Goal: Task Accomplishment & Management: Complete application form

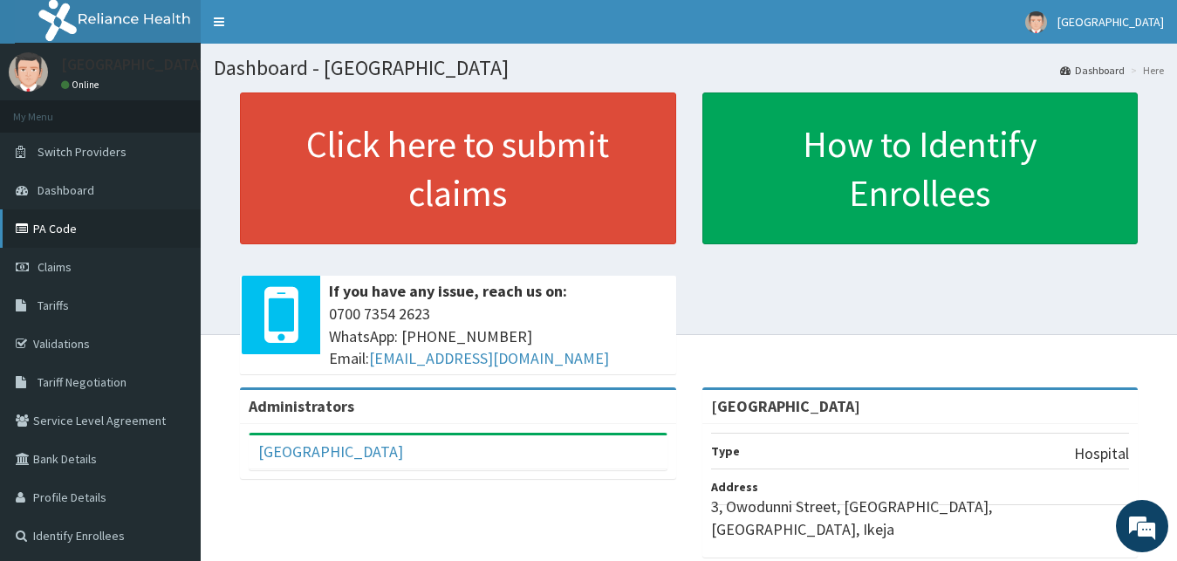
click at [91, 222] on link "PA Code" at bounding box center [100, 228] width 201 height 38
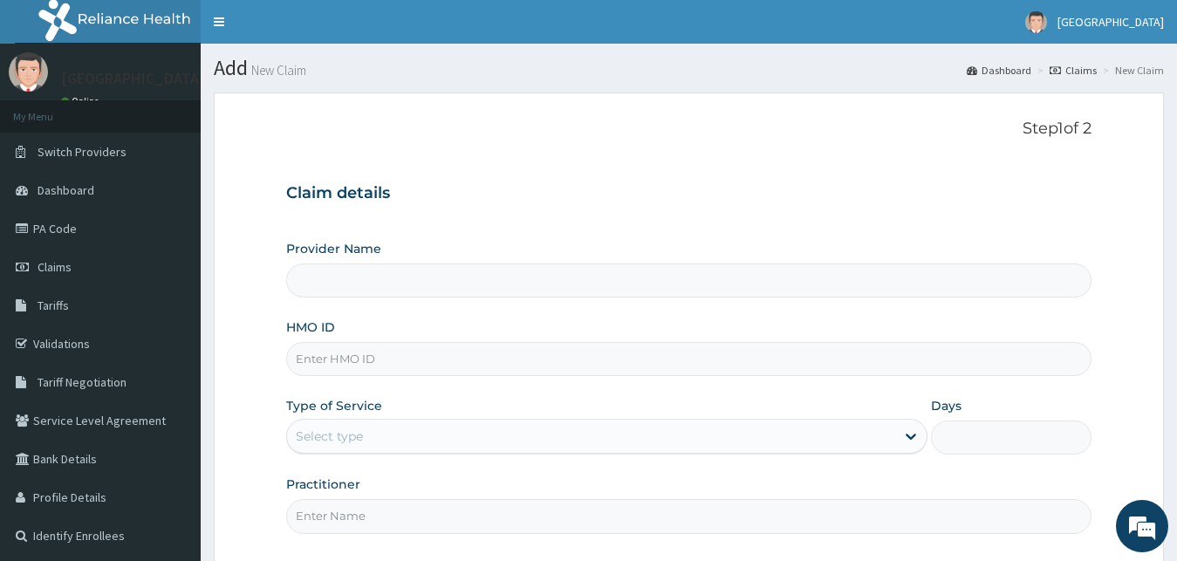
type input "[GEOGRAPHIC_DATA]"
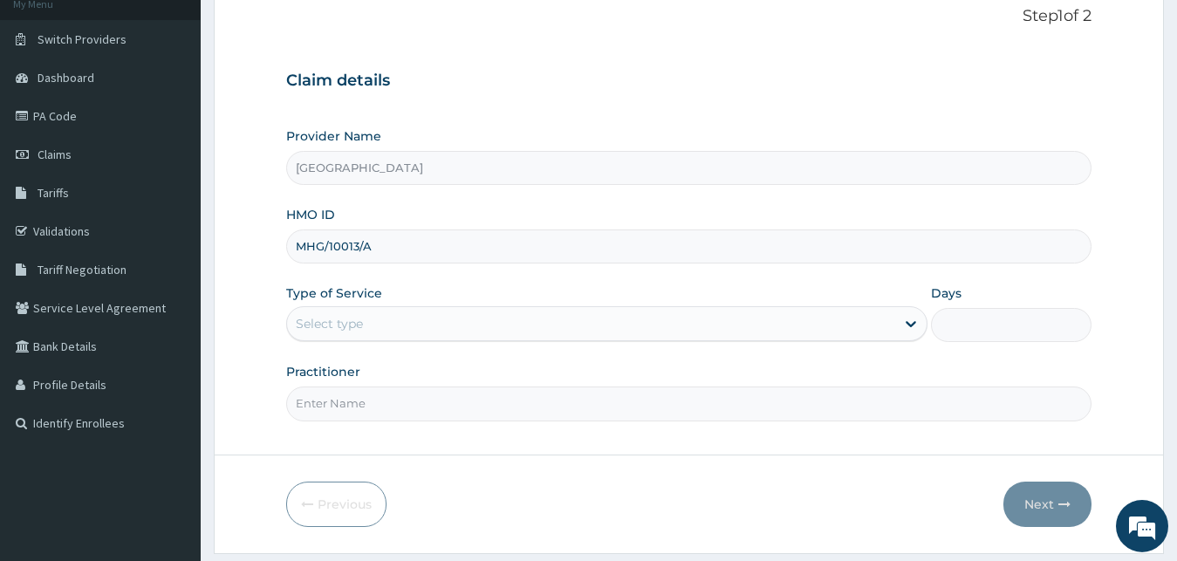
scroll to position [163, 0]
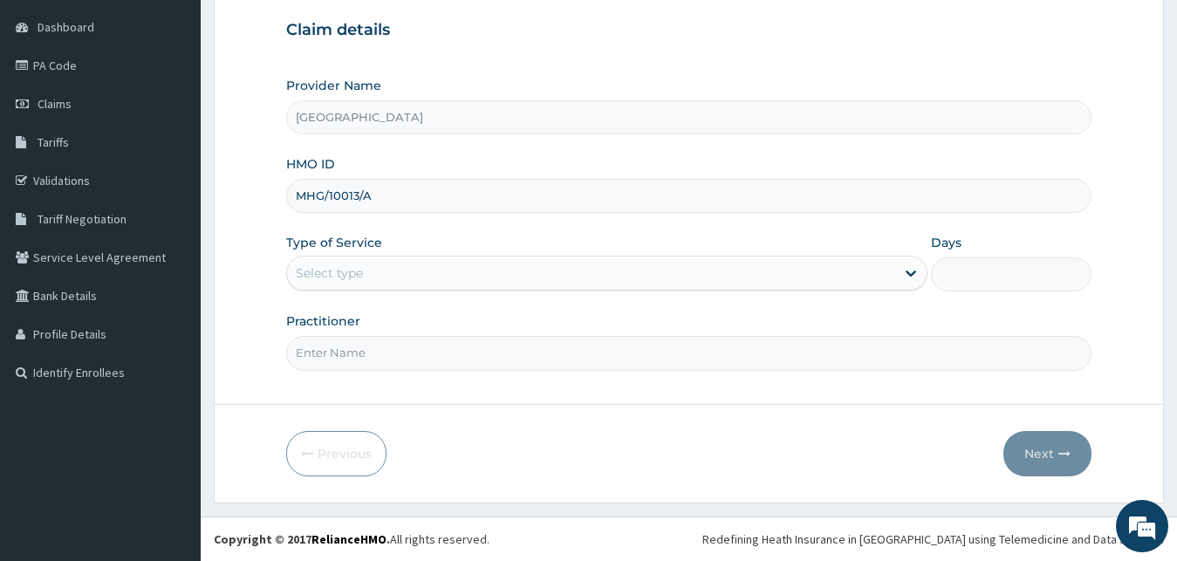
type input "MHG/10013/A"
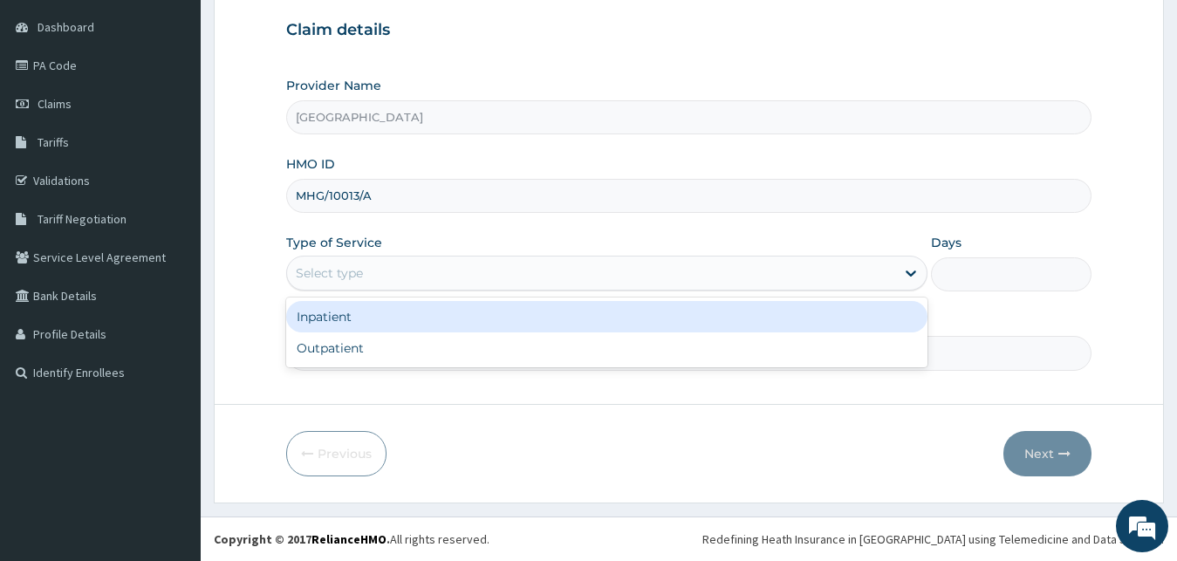
click at [432, 263] on div "Select type" at bounding box center [591, 273] width 609 height 28
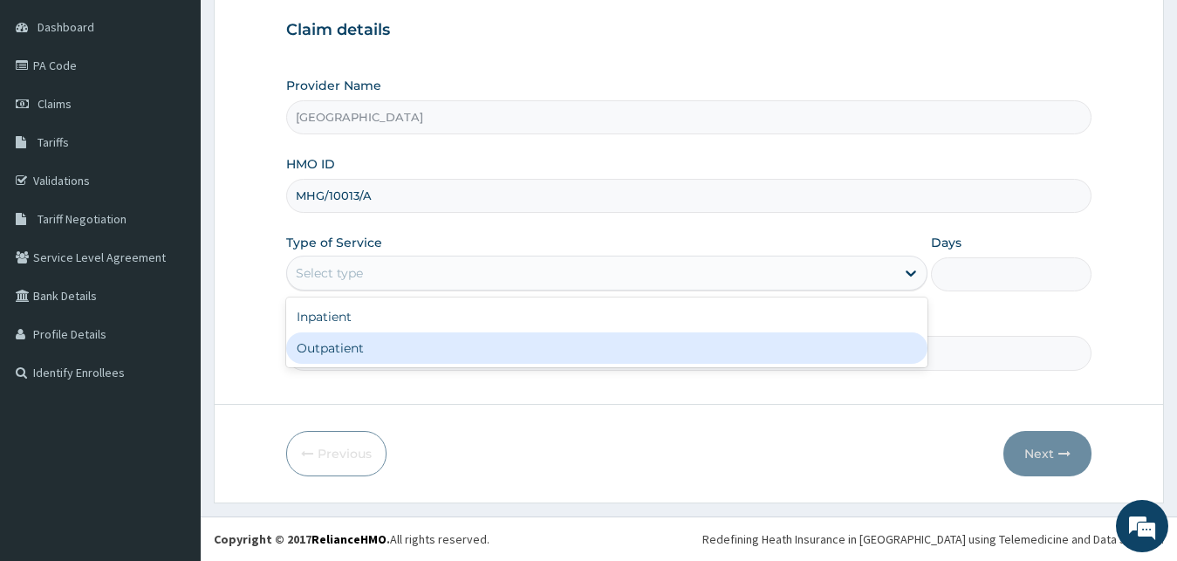
click at [381, 345] on div "Outpatient" at bounding box center [607, 347] width 642 height 31
type input "1"
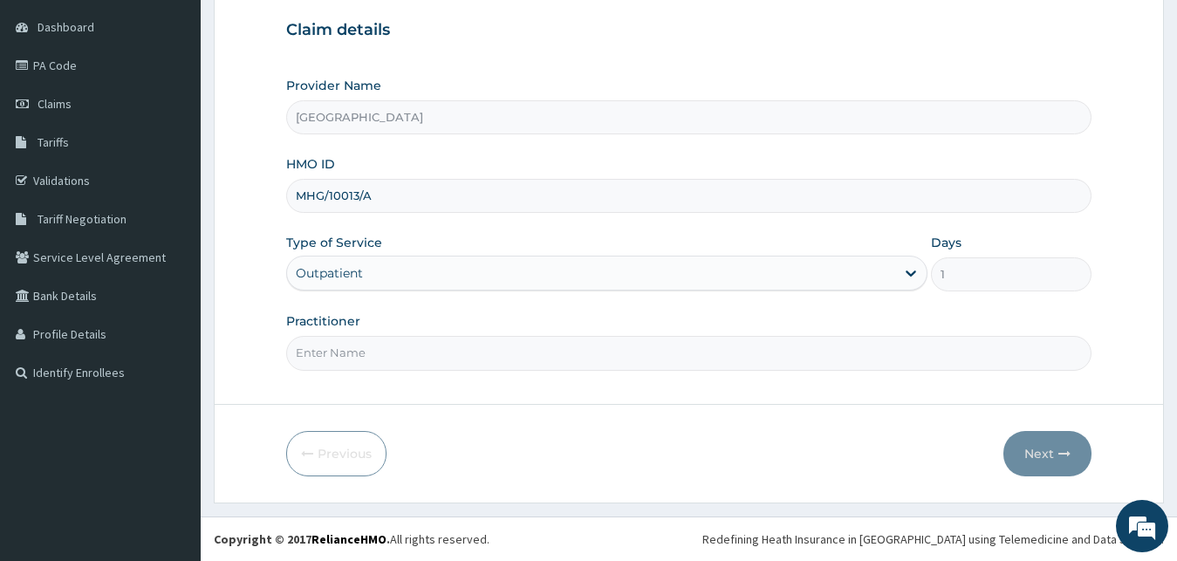
click at [412, 342] on input "Practitioner" at bounding box center [689, 353] width 806 height 34
type input "DR ELI"
click at [1070, 463] on button "Next" at bounding box center [1047, 453] width 88 height 45
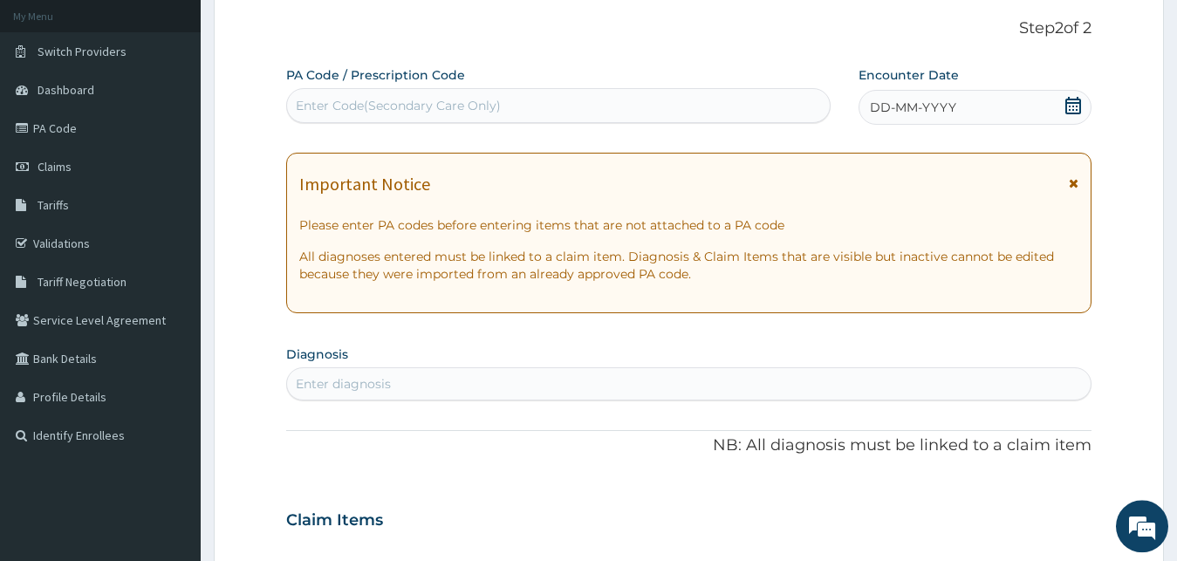
scroll to position [74, 0]
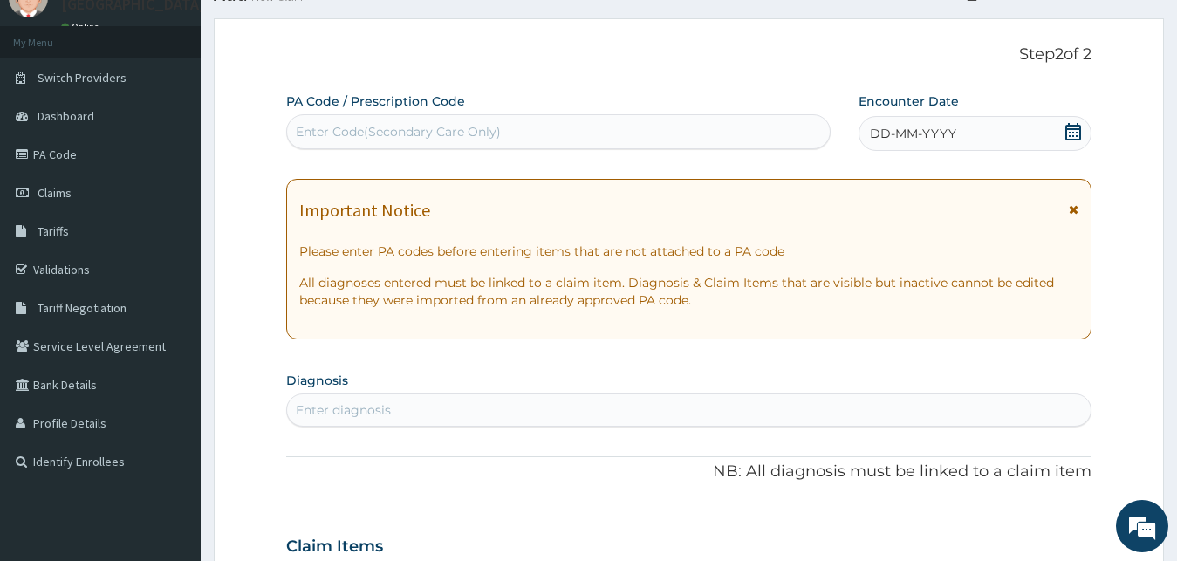
click at [1077, 126] on icon at bounding box center [1073, 131] width 16 height 17
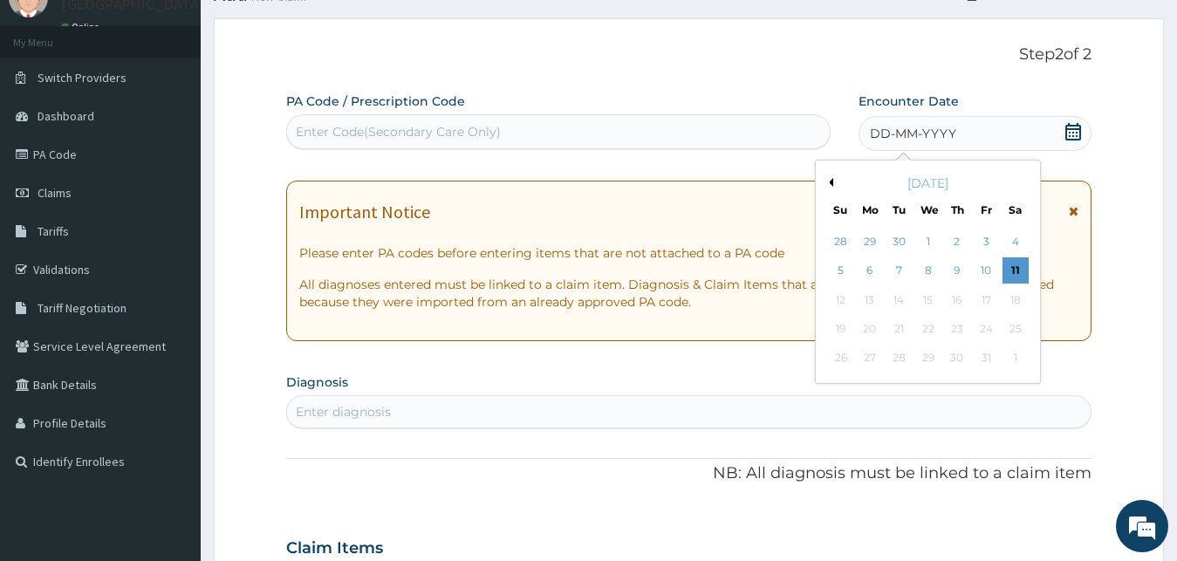
click at [829, 183] on button "Previous Month" at bounding box center [828, 182] width 9 height 9
click at [901, 273] on div "9" at bounding box center [898, 271] width 26 height 26
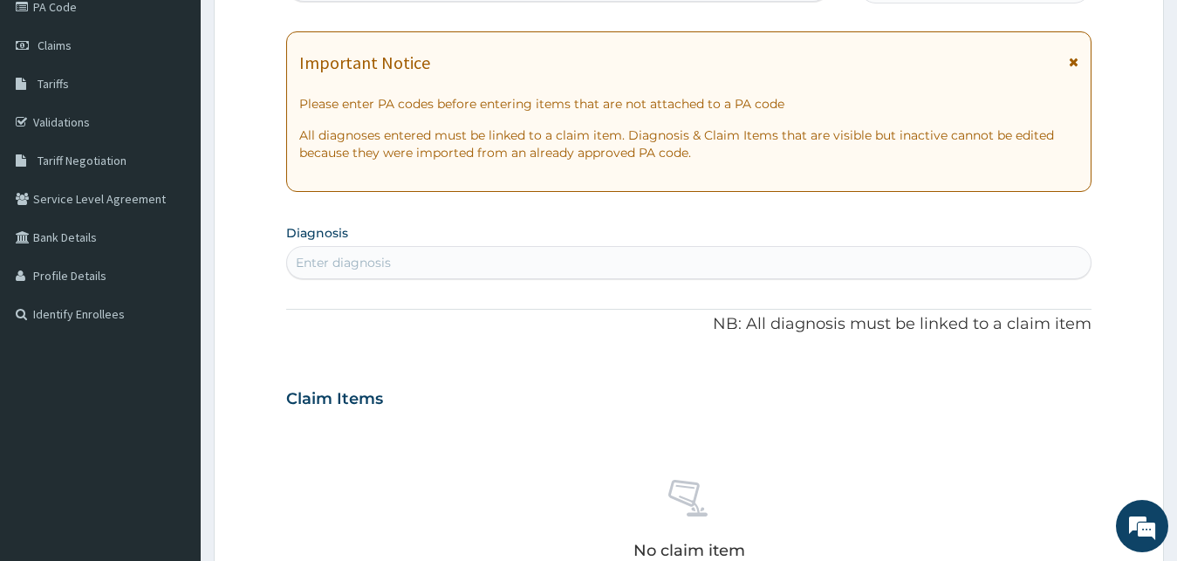
scroll to position [252, 0]
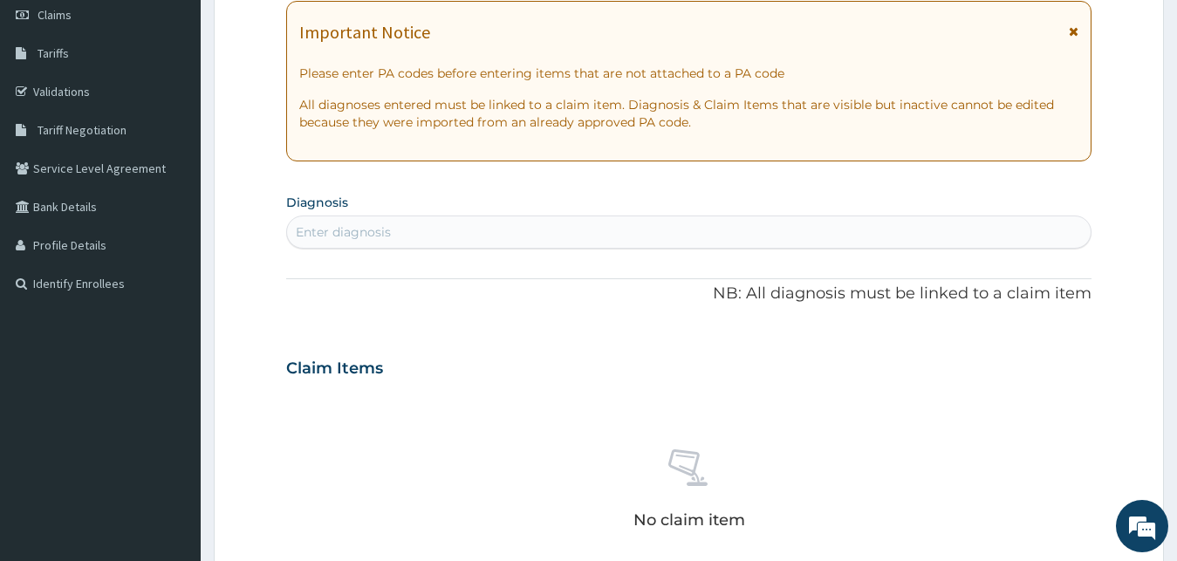
click at [644, 238] on div "Enter diagnosis" at bounding box center [689, 232] width 804 height 28
type input "MYALGIA"
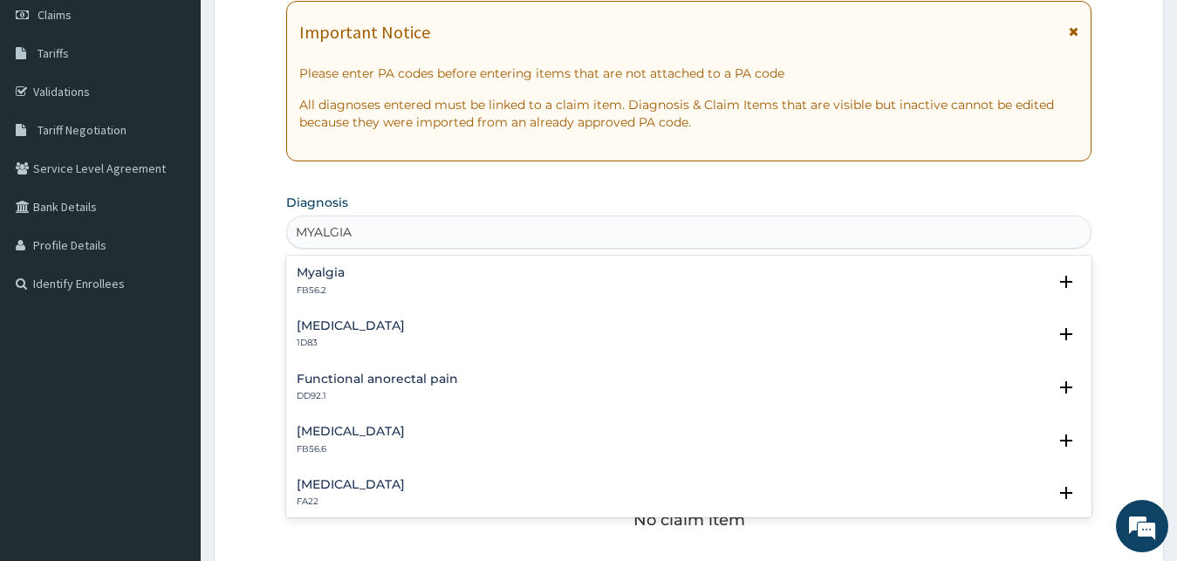
click at [336, 296] on p "FB56.2" at bounding box center [321, 290] width 48 height 12
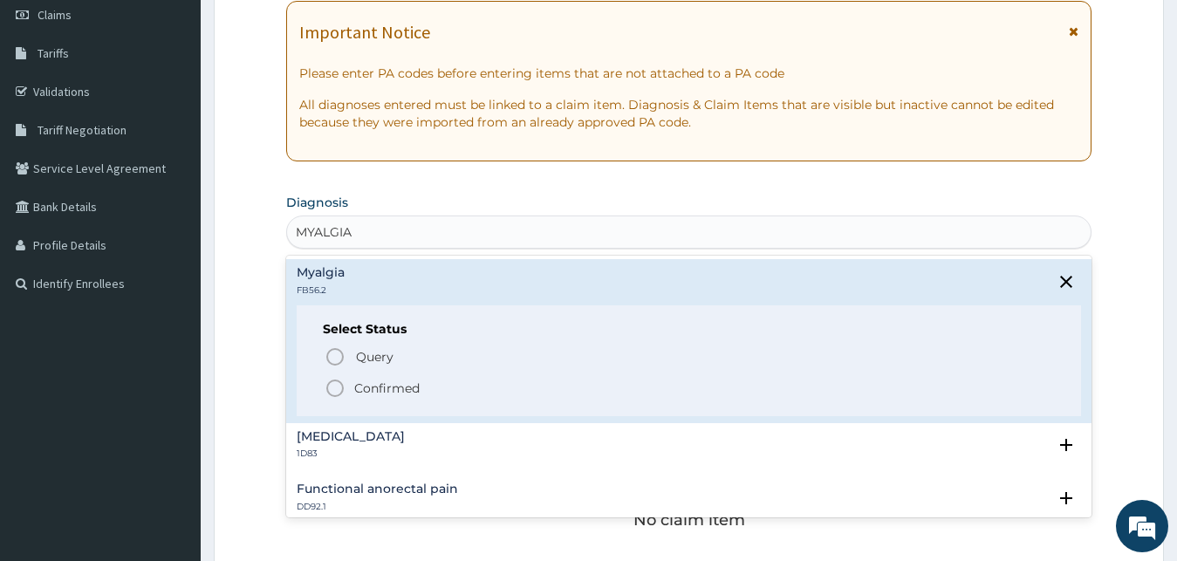
click at [335, 380] on circle "status option filled" at bounding box center [335, 388] width 16 height 16
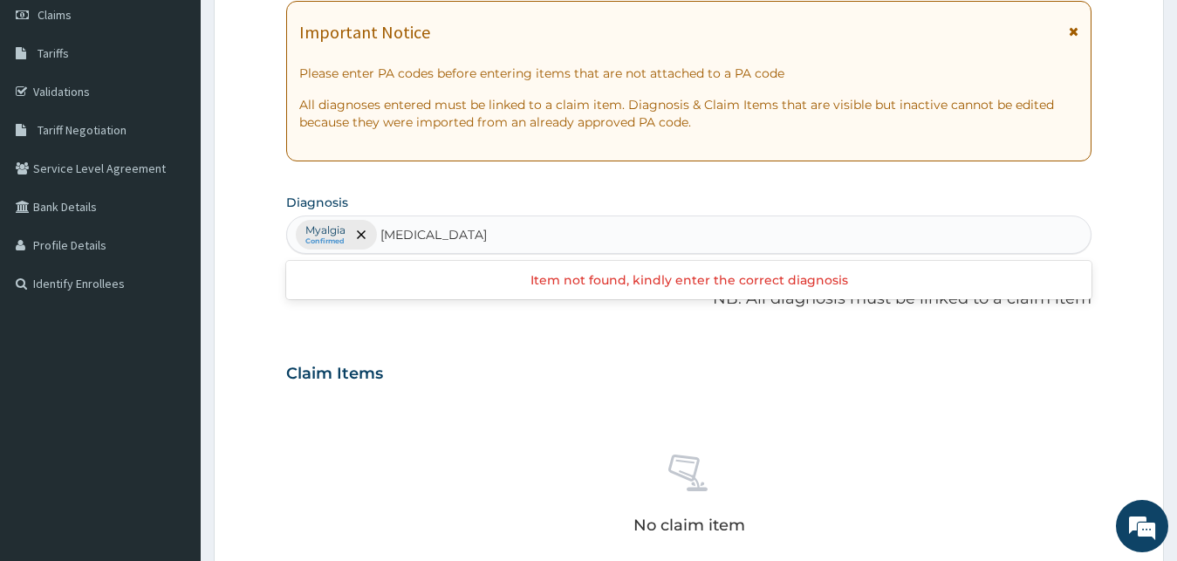
type input "OSTEOARTHRITIS"
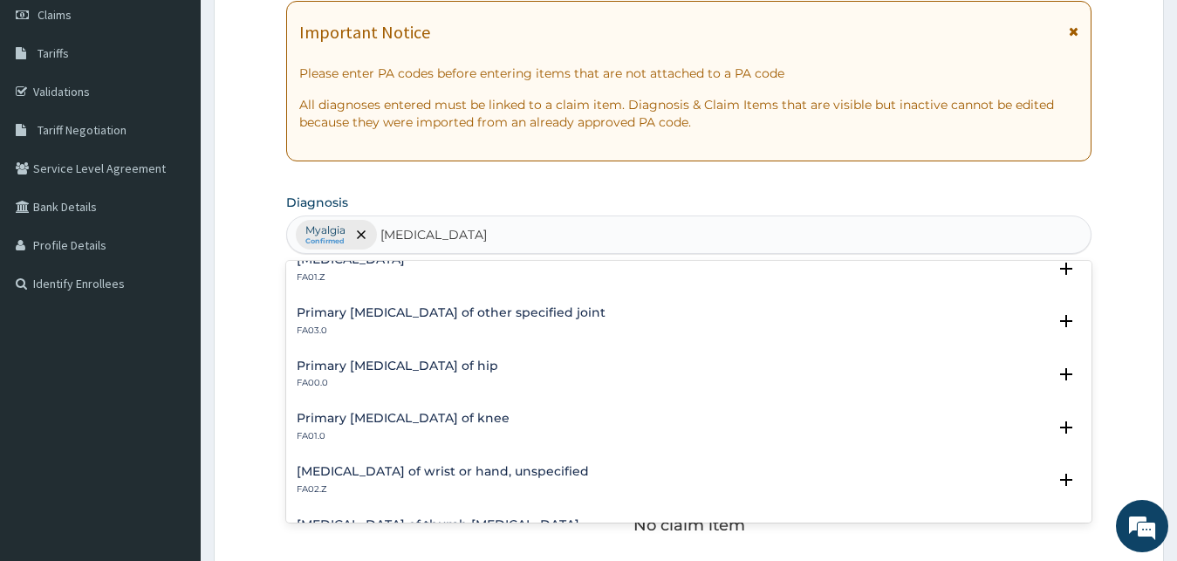
scroll to position [188, 0]
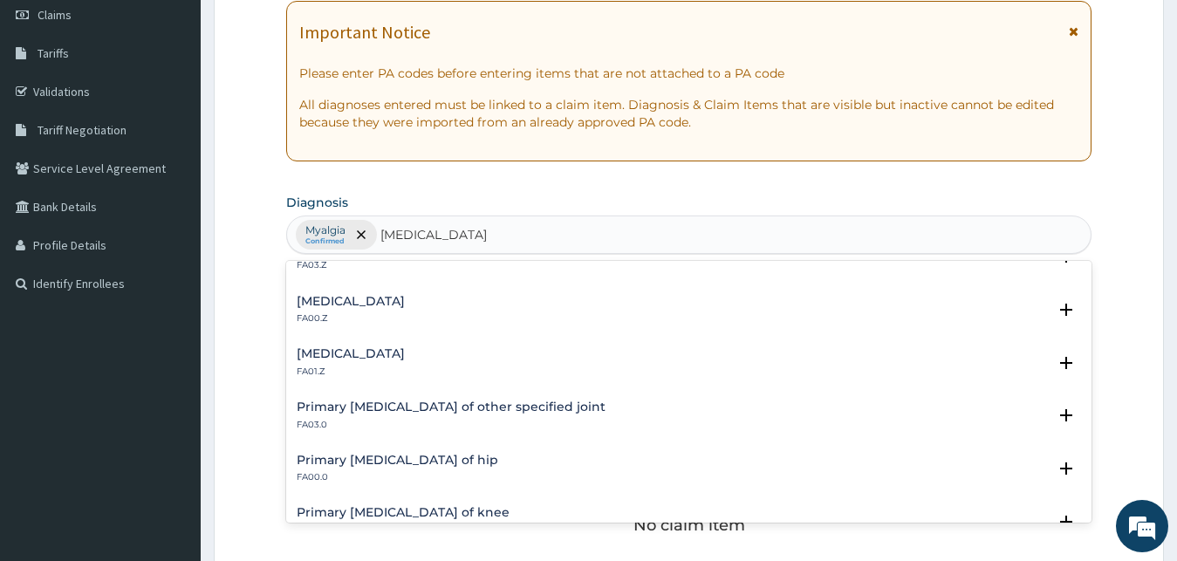
click at [405, 352] on h4 "Osteoarthritis of knee, unspecified" at bounding box center [351, 353] width 108 height 13
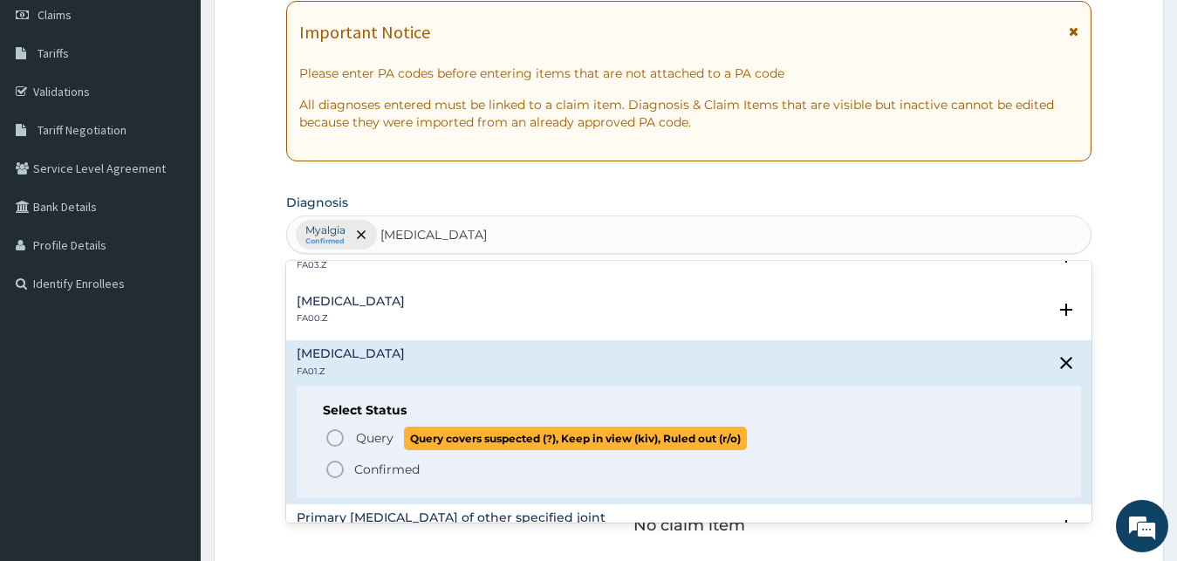
click at [367, 433] on span "Query" at bounding box center [375, 437] width 38 height 17
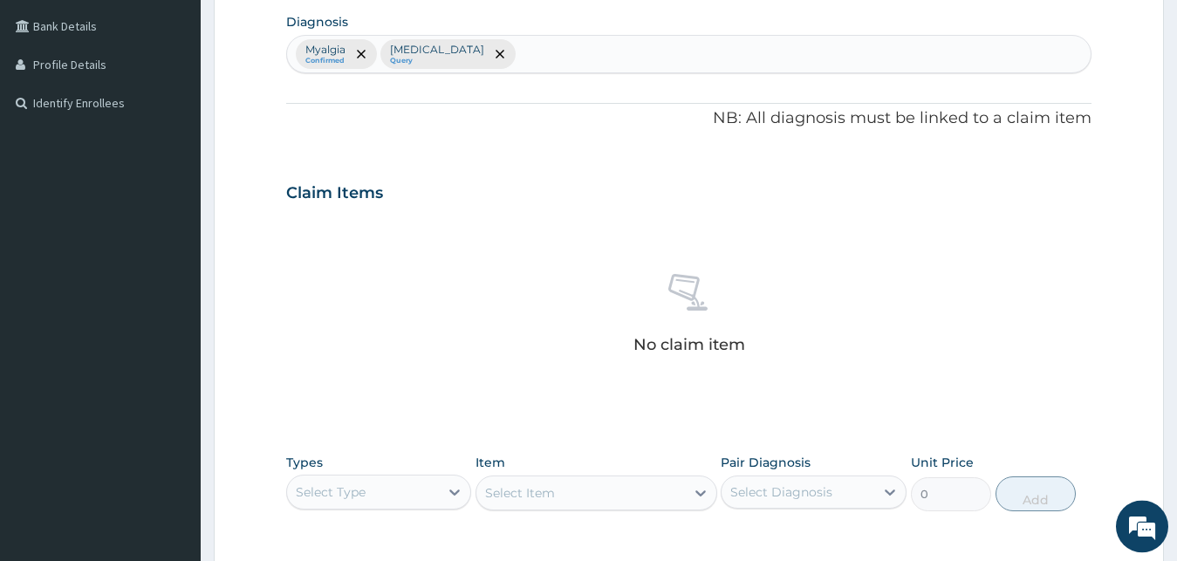
scroll to position [697, 0]
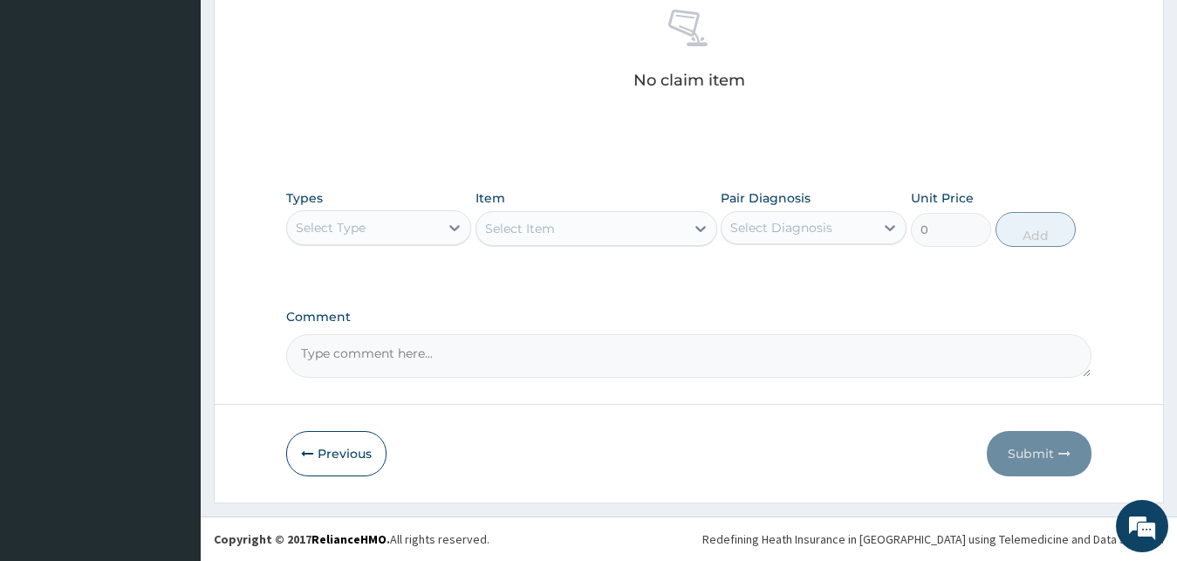
click at [632, 228] on div "Select Item" at bounding box center [596, 228] width 242 height 35
click at [857, 234] on div "Select Diagnosis" at bounding box center [797, 228] width 153 height 28
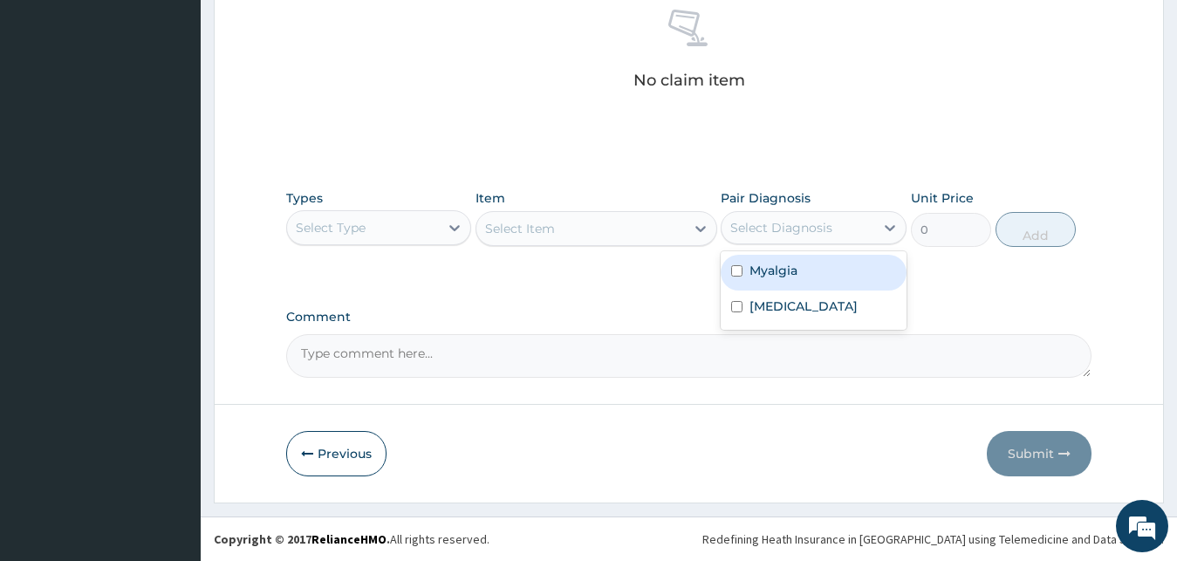
click at [825, 270] on div "Myalgia" at bounding box center [813, 273] width 186 height 36
checkbox input "true"
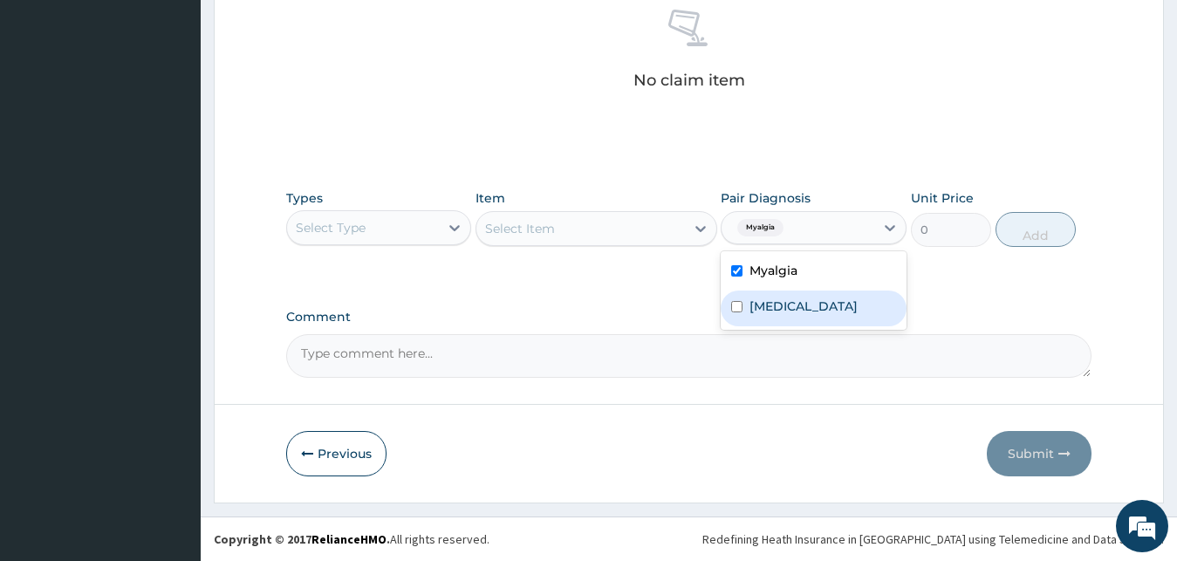
click at [824, 314] on label "Osteoarthritis of knee, unspecified" at bounding box center [803, 305] width 108 height 17
checkbox input "true"
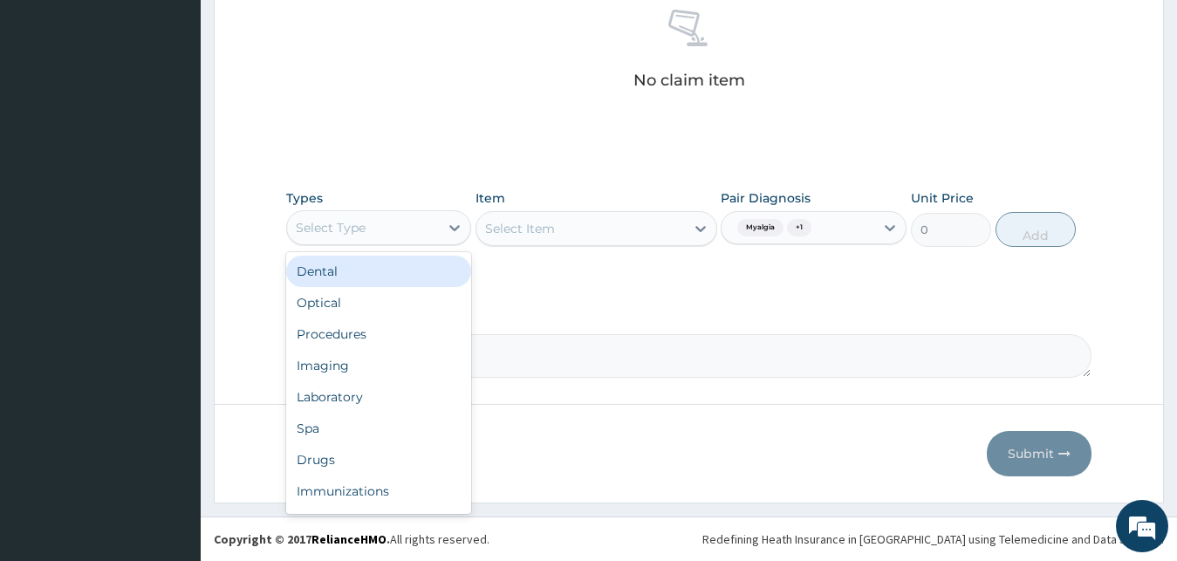
drag, startPoint x: 307, startPoint y: 231, endPoint x: 356, endPoint y: 288, distance: 74.8
click at [310, 239] on div "Select Type" at bounding box center [363, 228] width 153 height 28
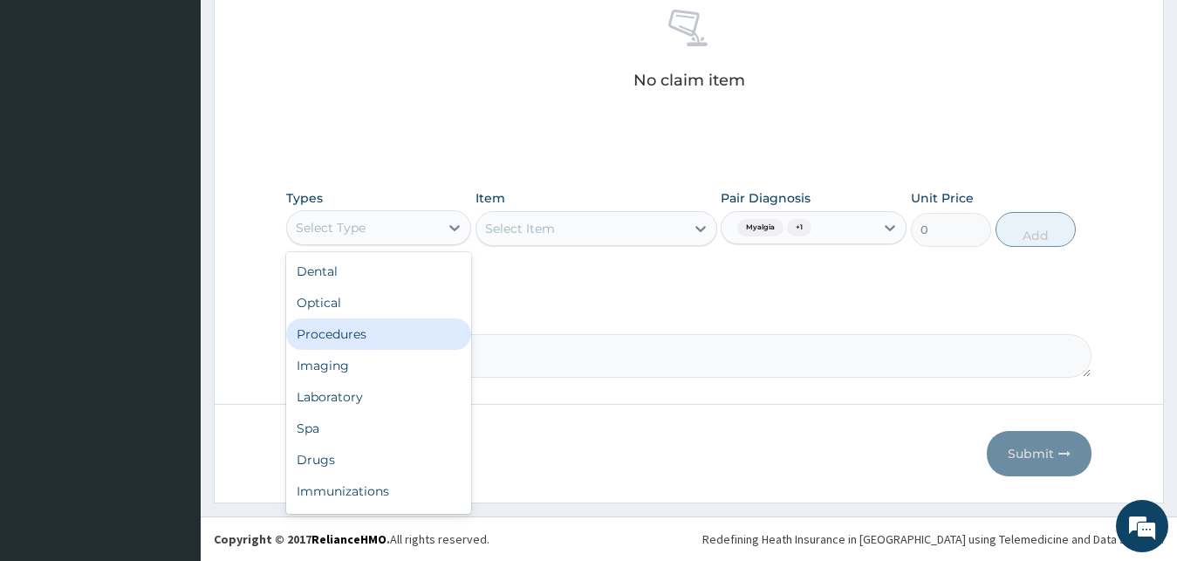
drag, startPoint x: 345, startPoint y: 330, endPoint x: 529, endPoint y: 235, distance: 207.2
click at [351, 322] on div "Procedures" at bounding box center [379, 333] width 186 height 31
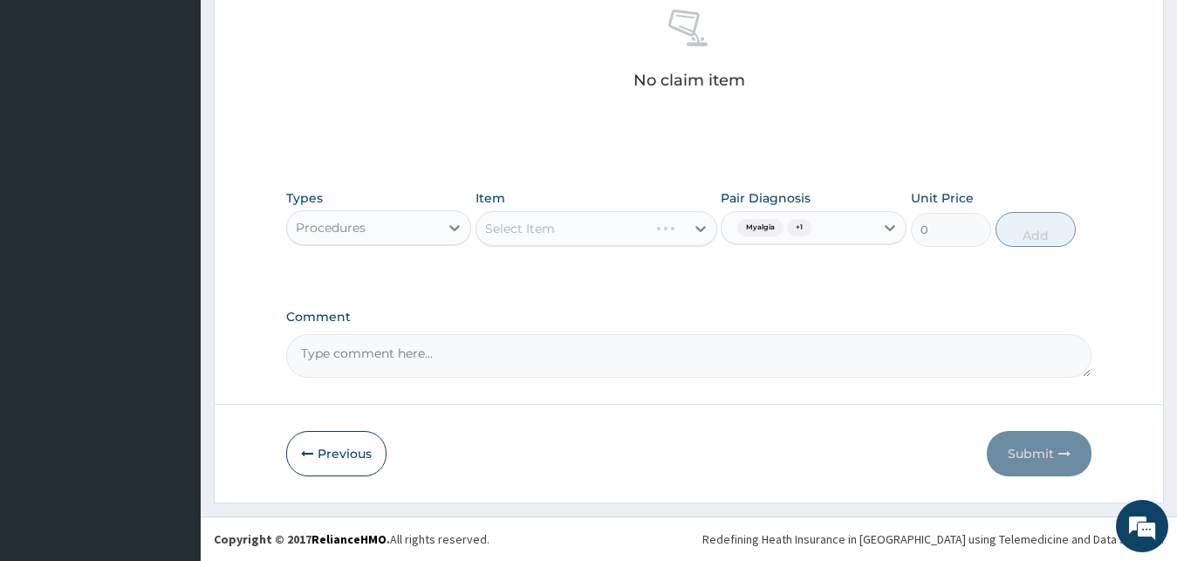
click at [633, 235] on div "Select Item" at bounding box center [596, 228] width 242 height 35
click at [670, 222] on div "Select Item" at bounding box center [596, 228] width 242 height 35
click at [573, 252] on div "Types Procedures Item Select Item Pair Diagnosis Myalgia + 1 Unit Price 0 Add" at bounding box center [689, 218] width 806 height 75
click at [593, 236] on div "Select Item" at bounding box center [596, 228] width 242 height 35
click at [606, 229] on div "Select Item" at bounding box center [596, 228] width 242 height 35
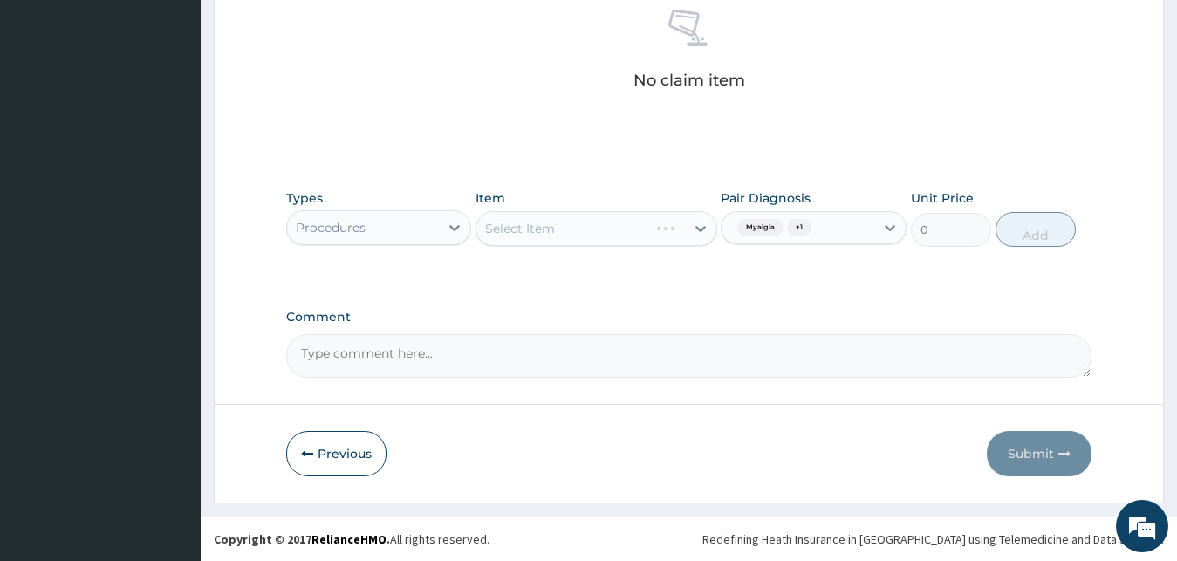
click at [621, 234] on div "Select Item" at bounding box center [596, 228] width 242 height 35
click at [577, 235] on div "Select Item" at bounding box center [596, 228] width 242 height 35
click at [693, 229] on div "Select Item" at bounding box center [596, 228] width 242 height 35
click at [550, 239] on div "Select Item" at bounding box center [596, 228] width 242 height 35
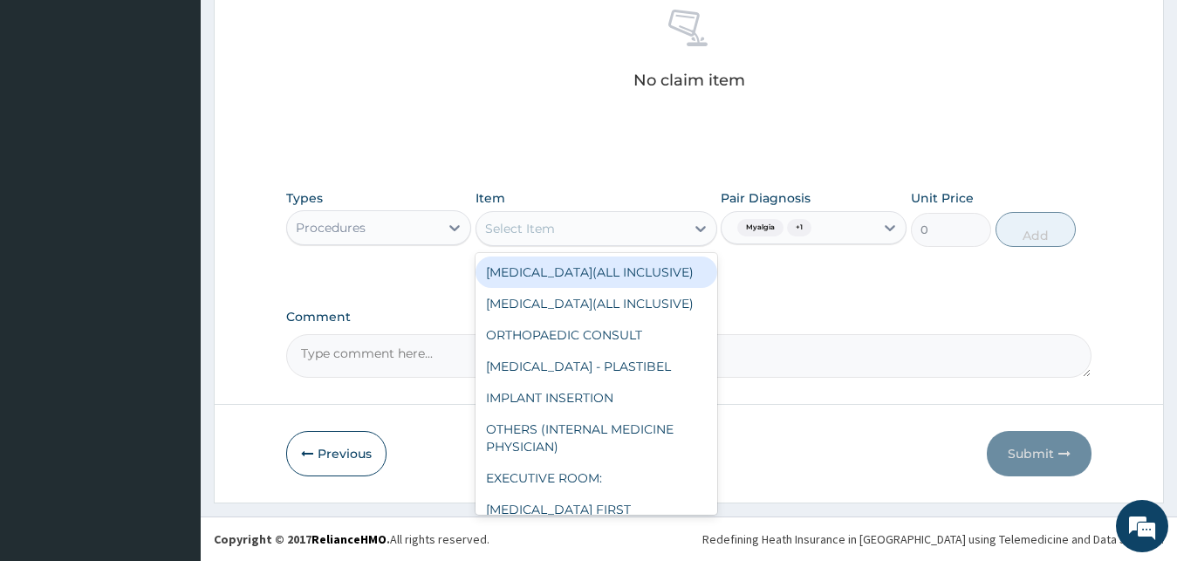
click at [538, 236] on div "Select Item" at bounding box center [520, 228] width 70 height 17
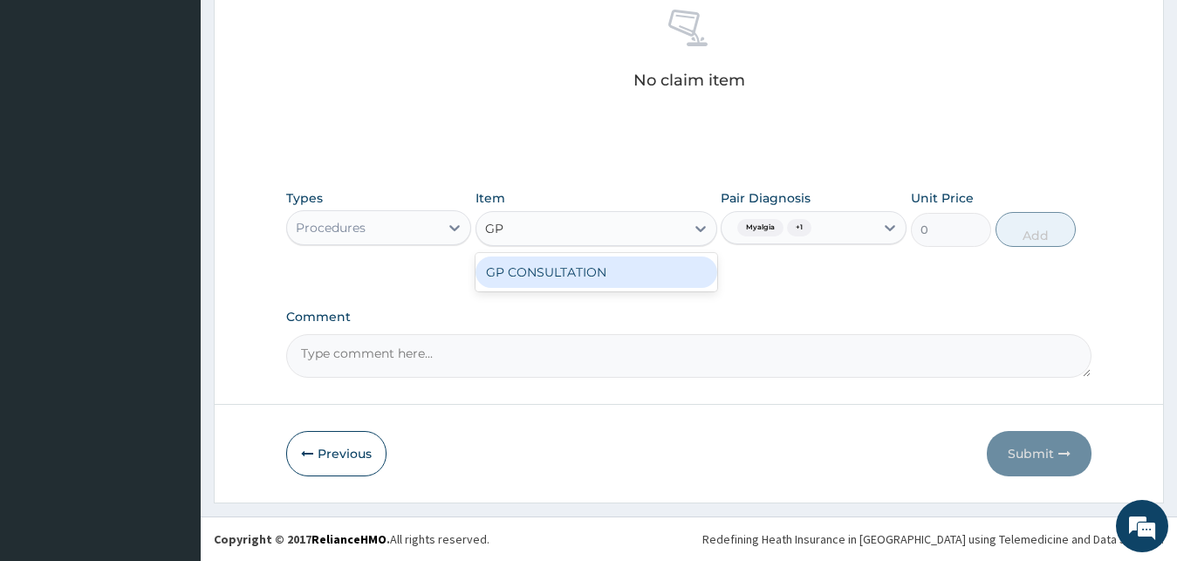
type input "GP C"
click at [537, 267] on div "GP CONSULTATION" at bounding box center [596, 271] width 242 height 31
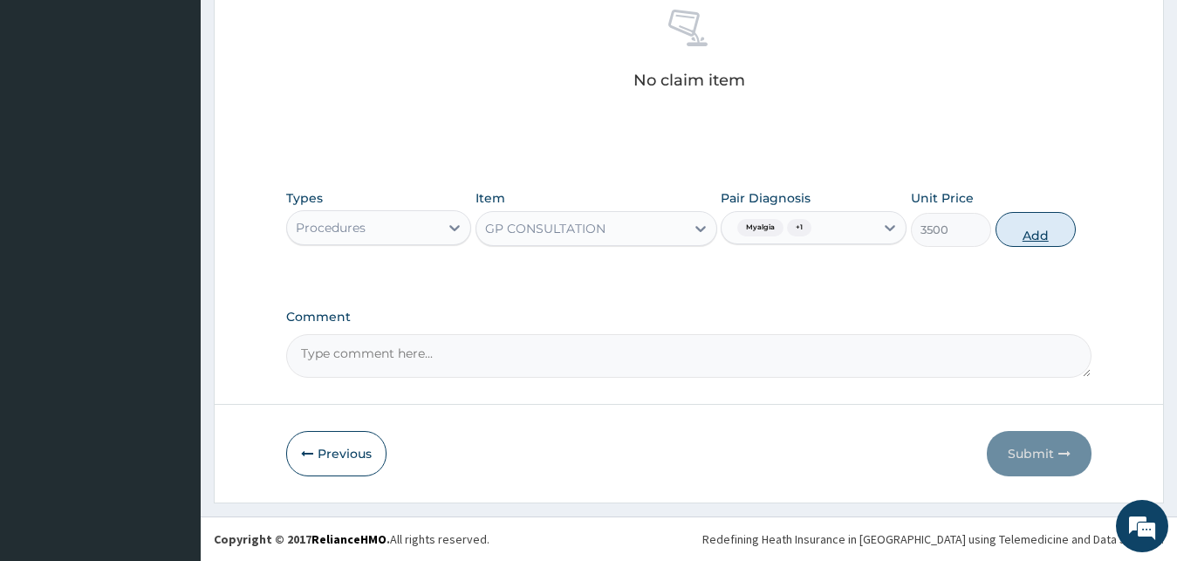
click at [1060, 223] on button "Add" at bounding box center [1035, 229] width 80 height 35
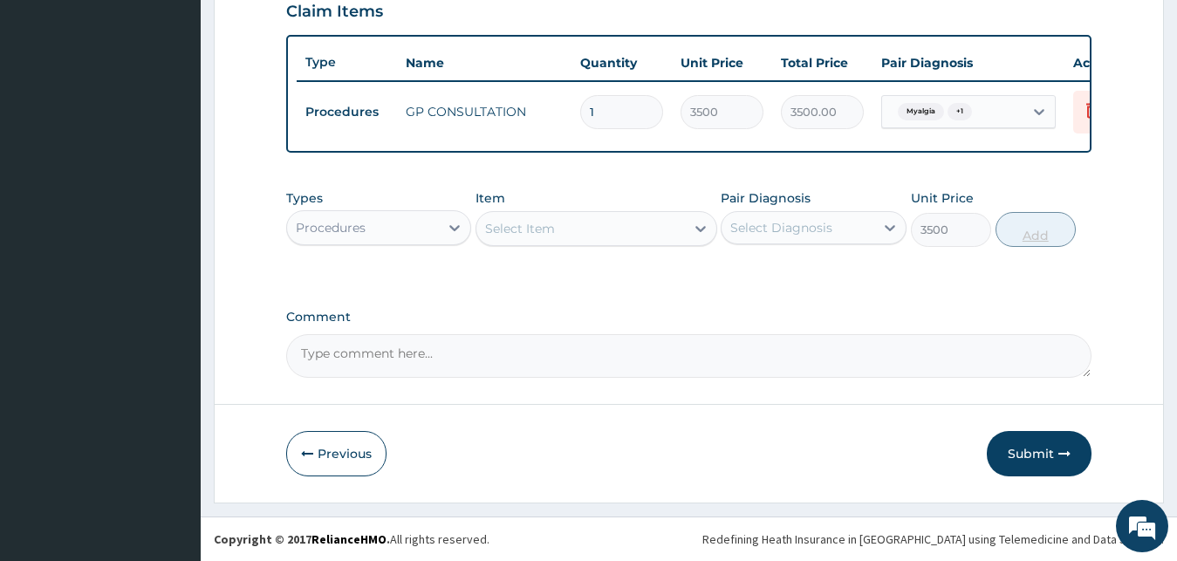
type input "0"
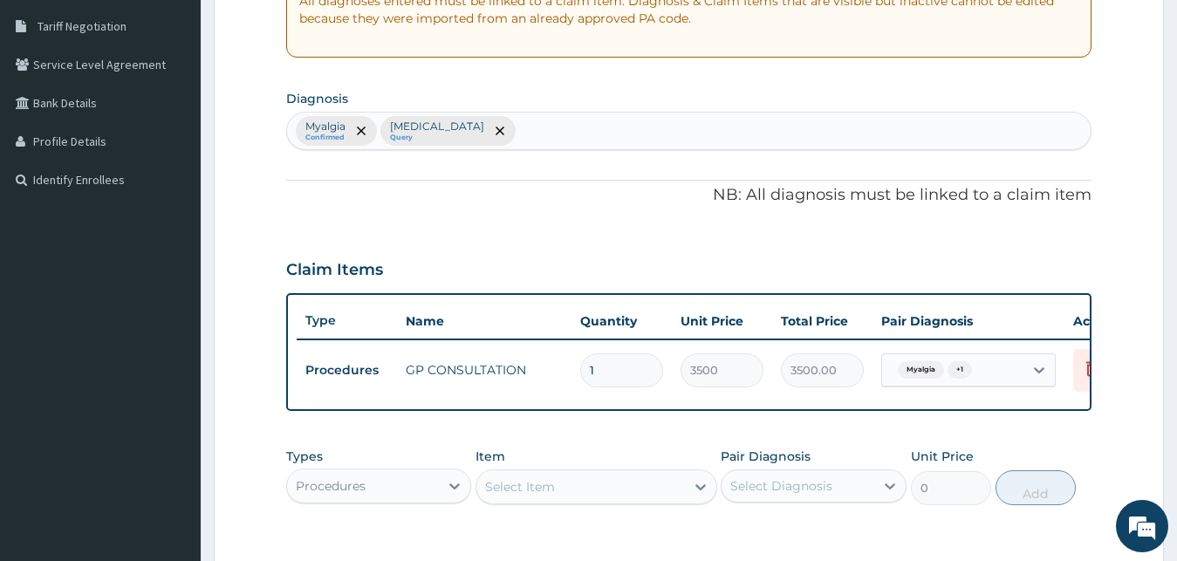
scroll to position [629, 0]
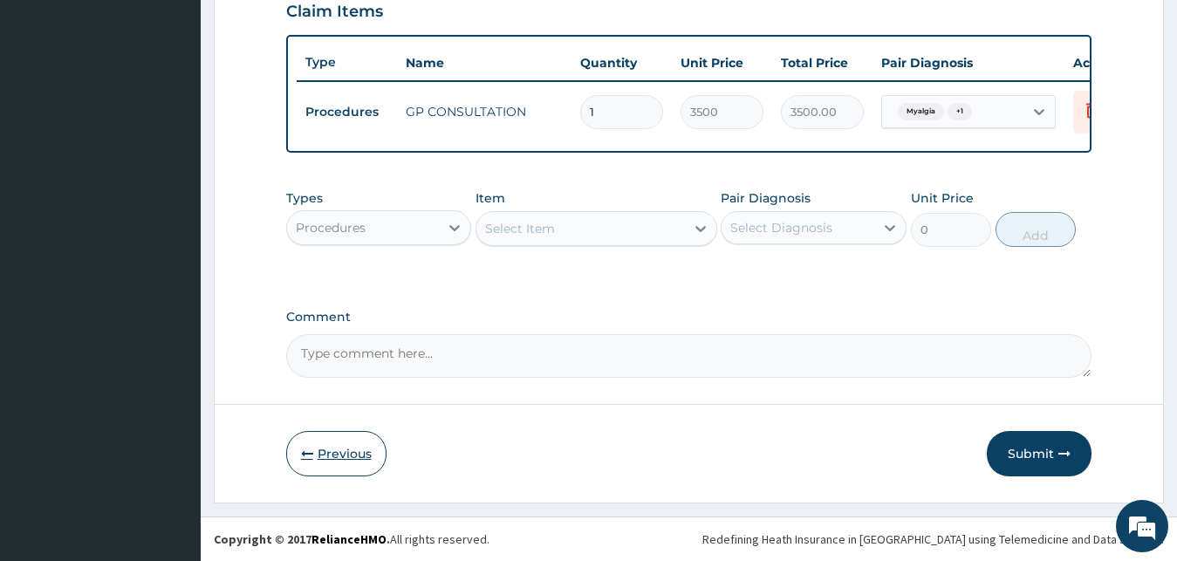
click at [362, 452] on button "Previous" at bounding box center [336, 453] width 100 height 45
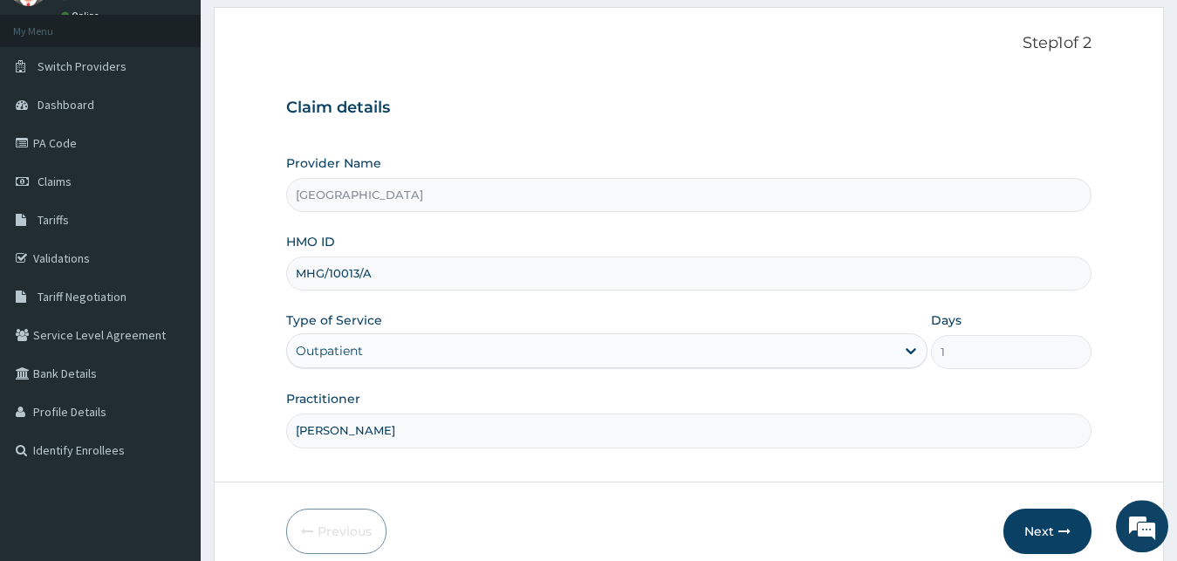
scroll to position [163, 0]
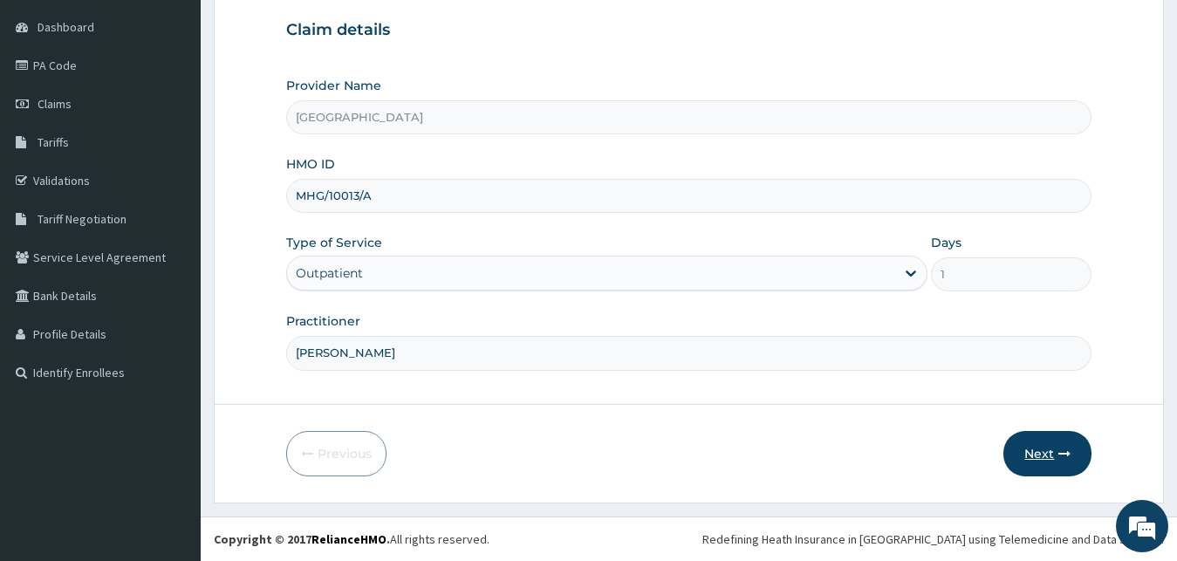
click at [1035, 460] on button "Next" at bounding box center [1047, 453] width 88 height 45
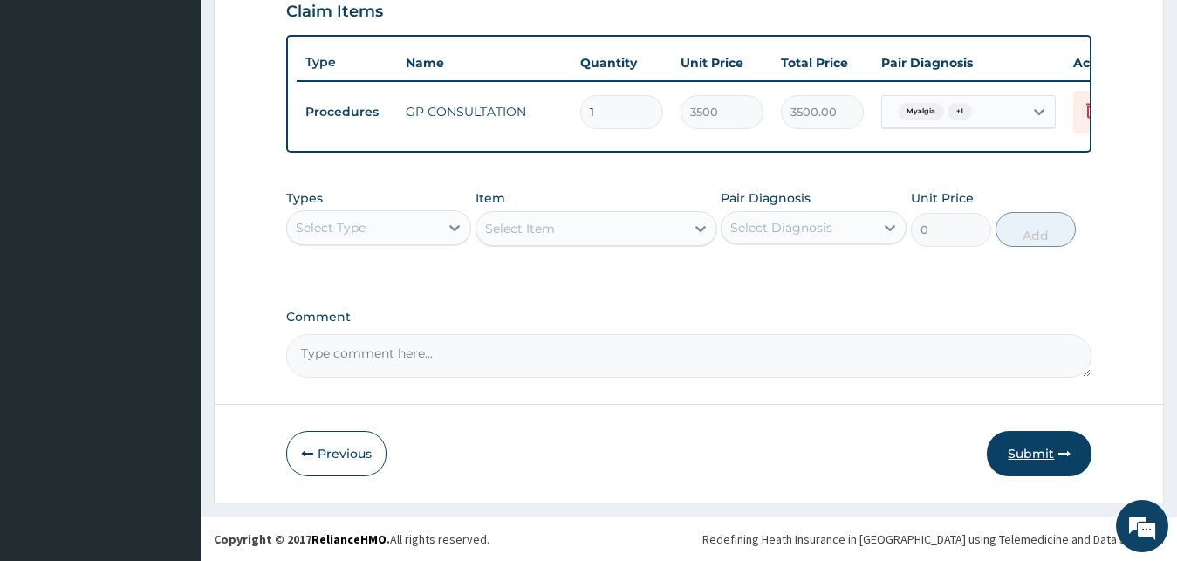
click at [1044, 453] on button "Submit" at bounding box center [1039, 453] width 105 height 45
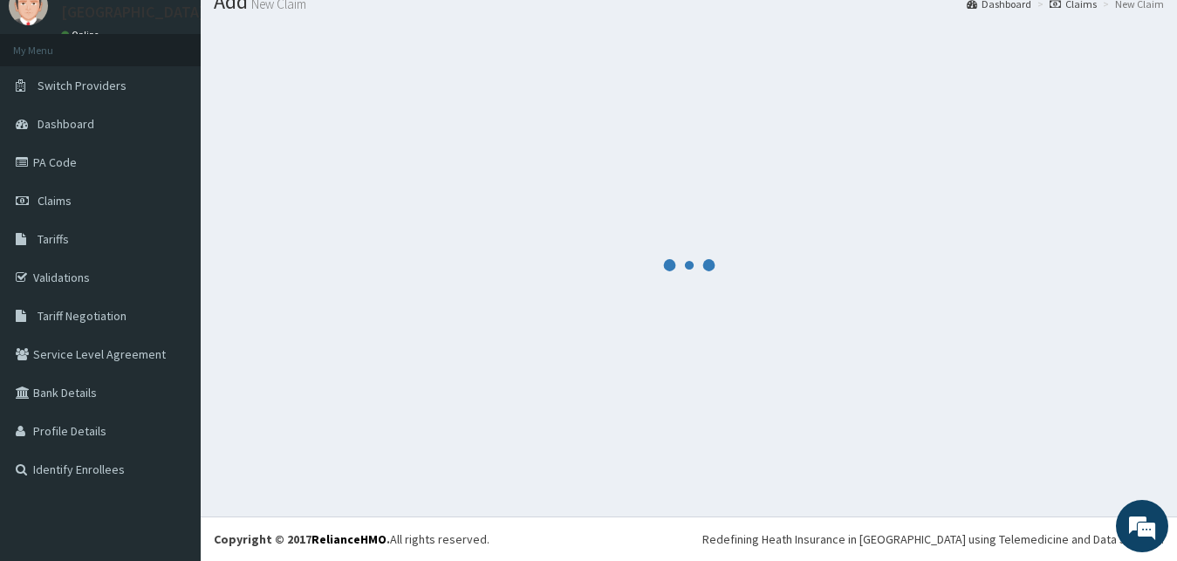
scroll to position [66, 0]
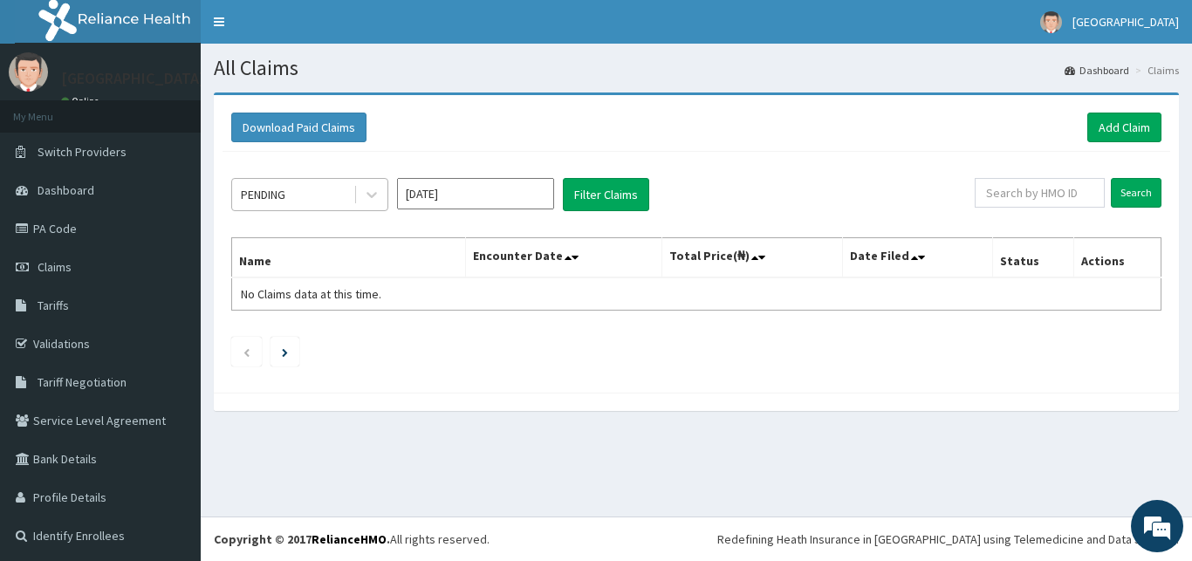
click at [307, 190] on div "PENDING" at bounding box center [292, 195] width 121 height 28
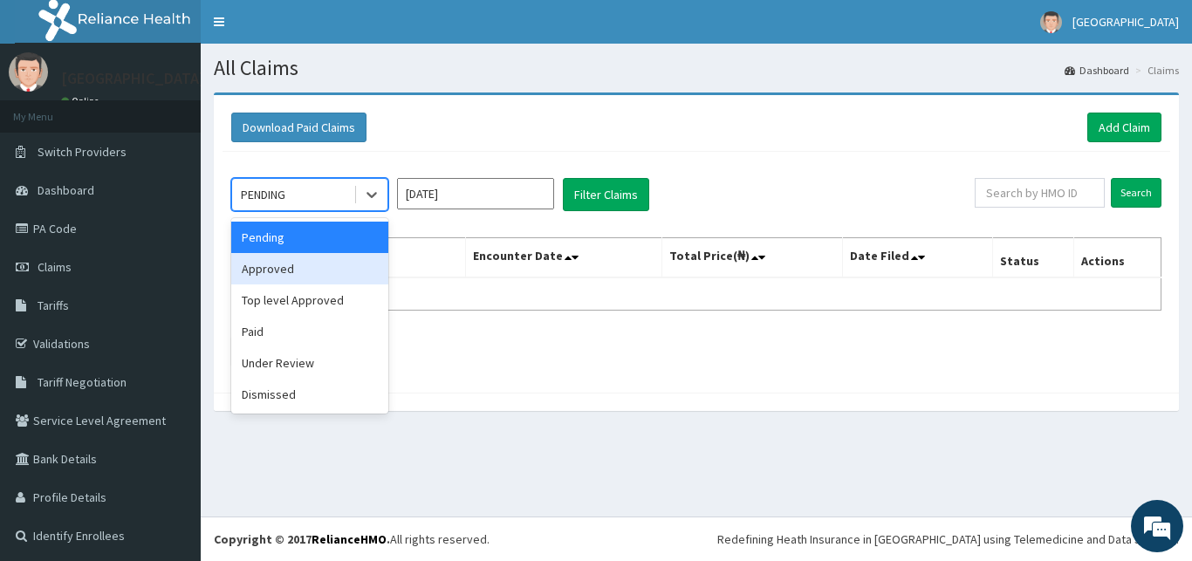
click at [315, 276] on div "Approved" at bounding box center [309, 268] width 157 height 31
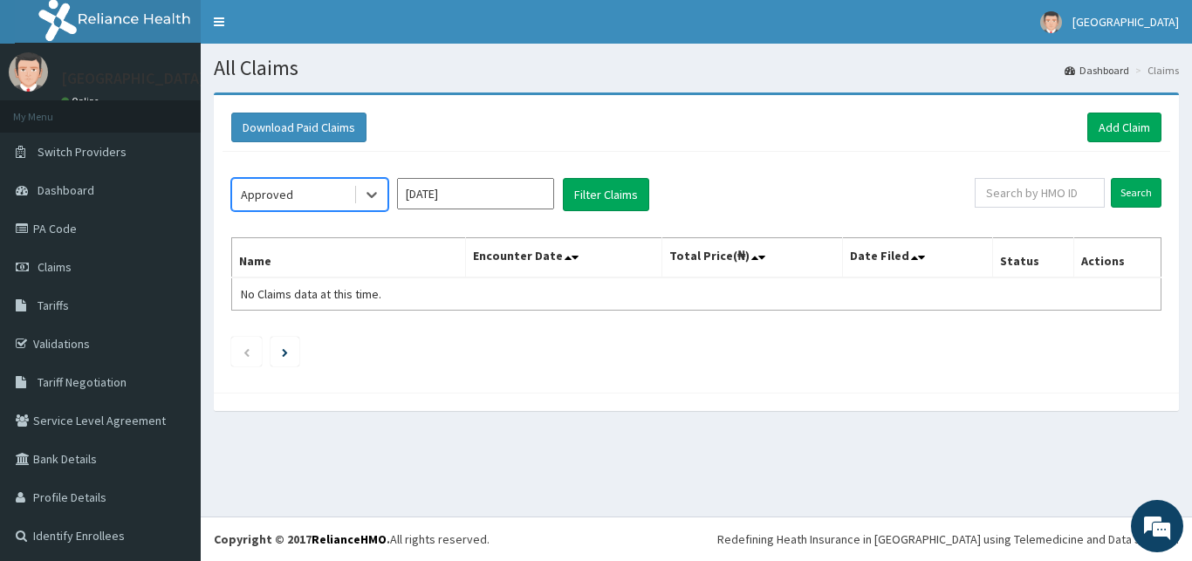
click at [518, 201] on input "[DATE]" at bounding box center [475, 193] width 157 height 31
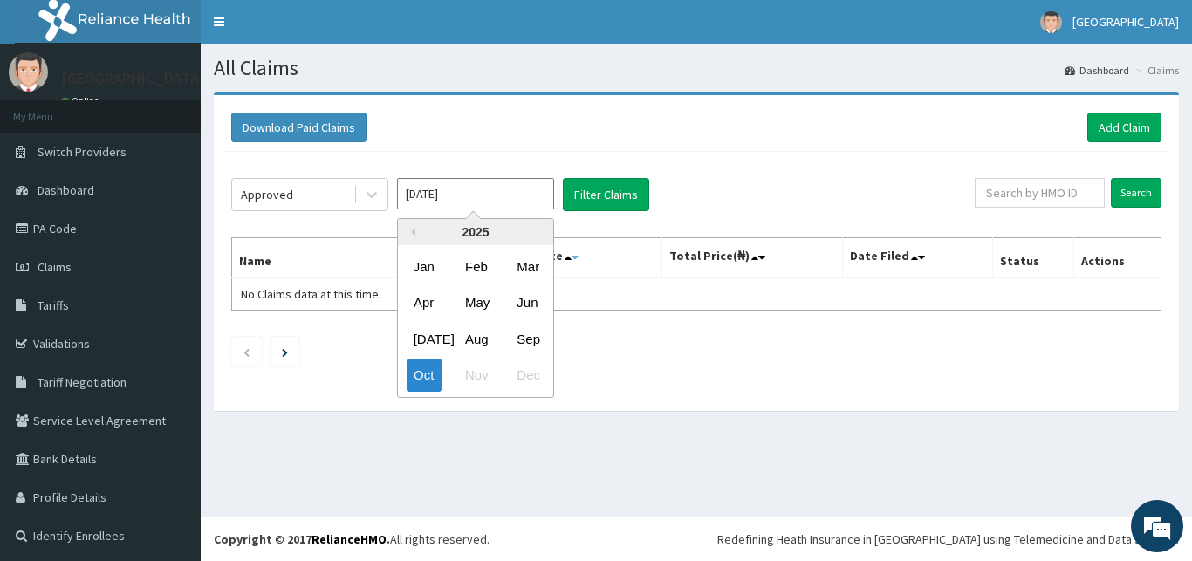
drag, startPoint x: 524, startPoint y: 332, endPoint x: 575, endPoint y: 253, distance: 94.1
click at [526, 331] on div "Sep" at bounding box center [526, 339] width 35 height 32
type input "[DATE]"
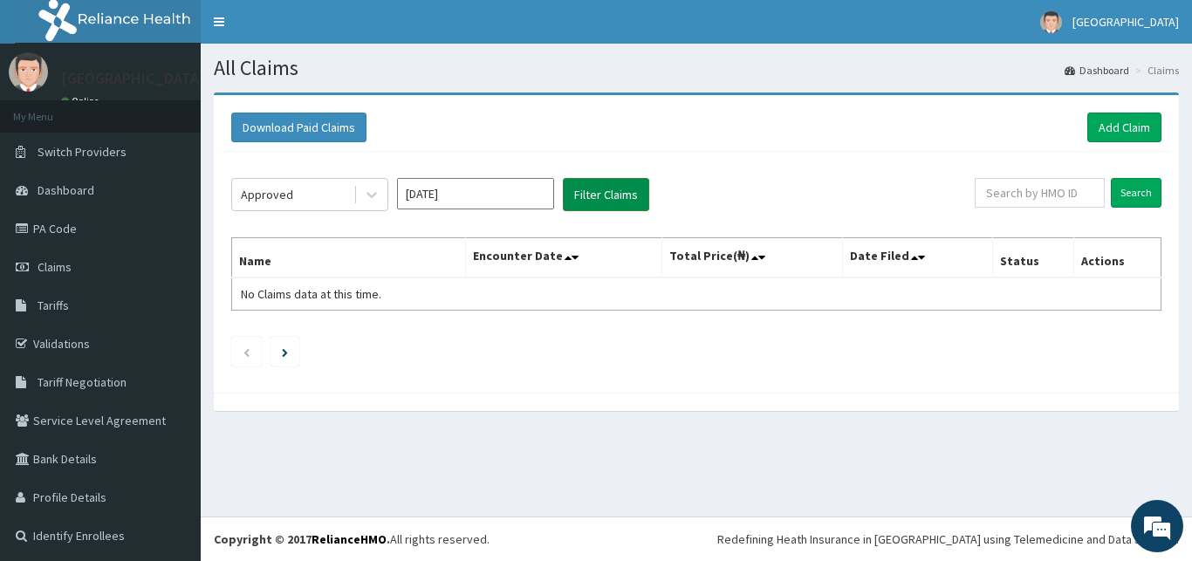
click at [597, 208] on button "Filter Claims" at bounding box center [606, 194] width 86 height 33
